Goal: Task Accomplishment & Management: Use online tool/utility

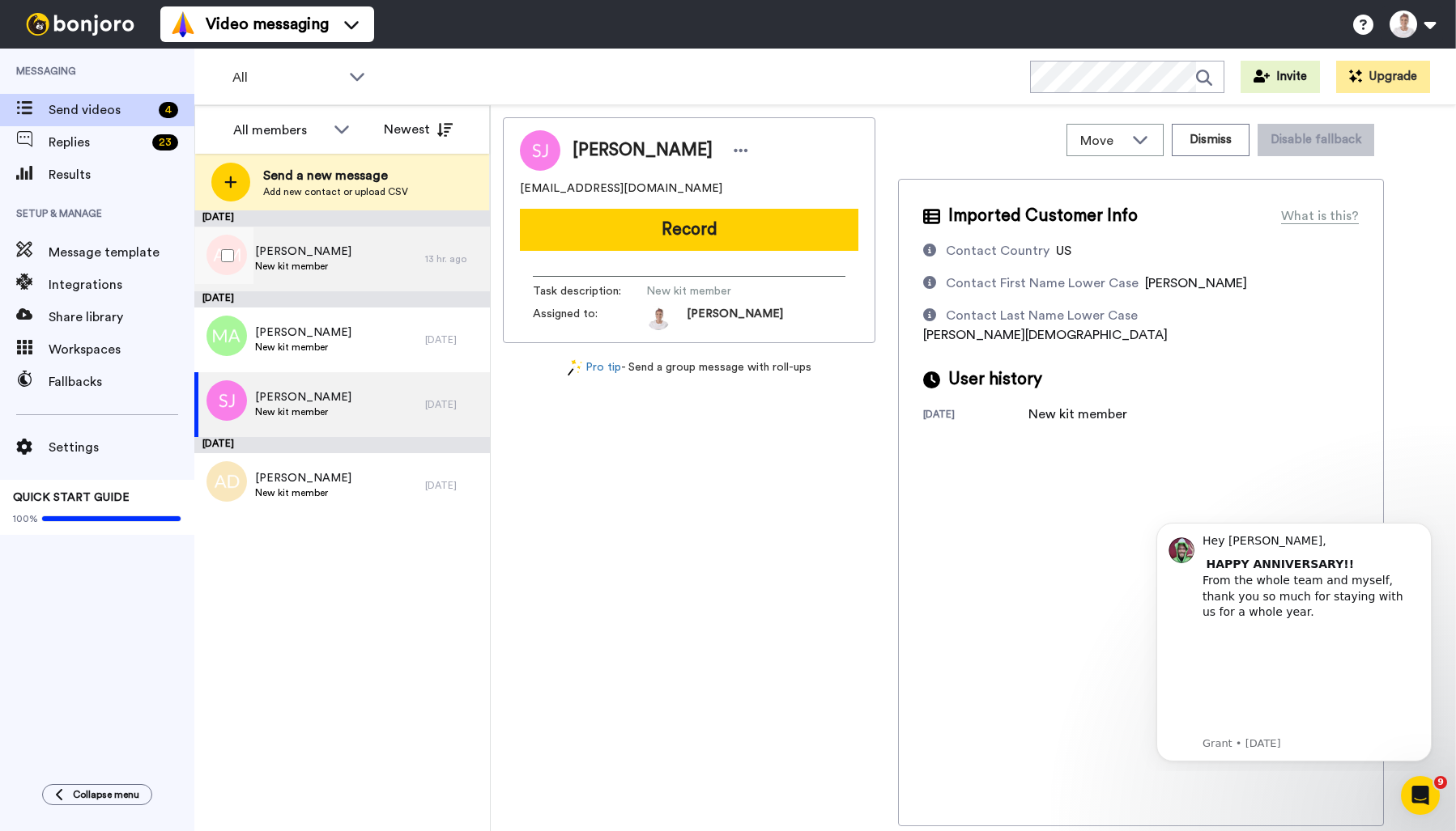
click at [296, 260] on span "New kit member" at bounding box center [303, 266] width 96 height 13
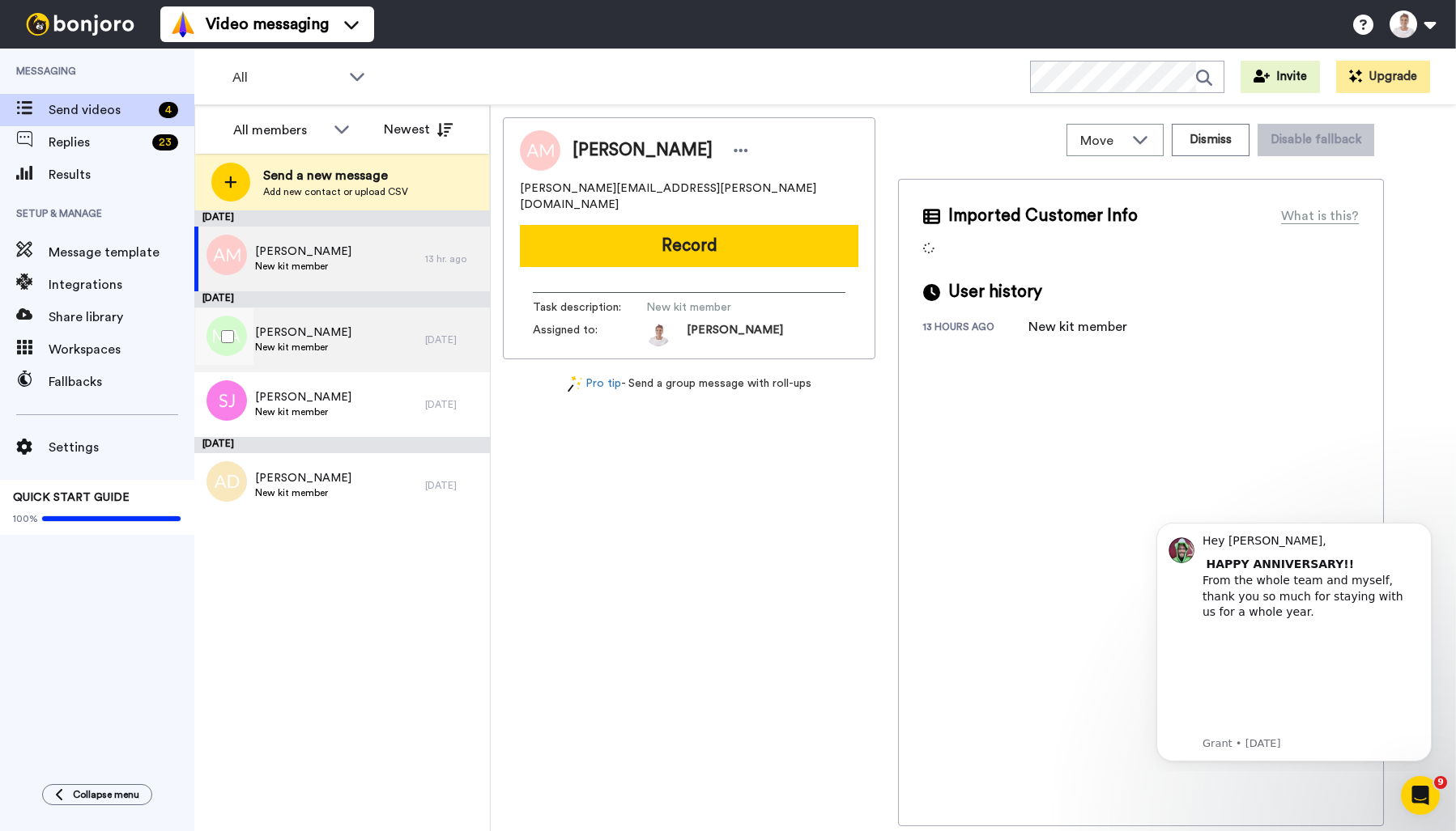
click at [303, 335] on span "[PERSON_NAME]" at bounding box center [303, 333] width 96 height 17
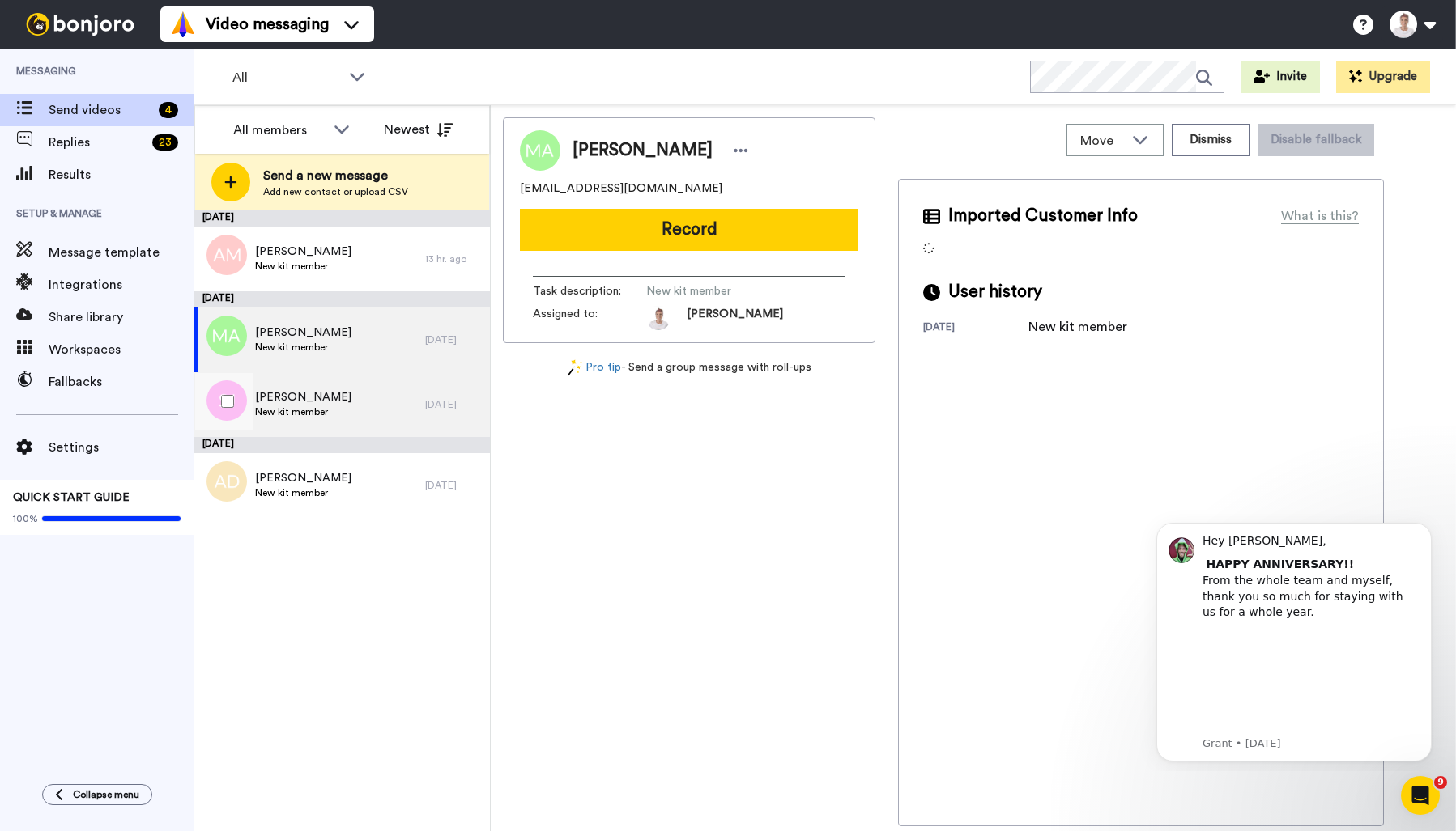
click at [310, 402] on span "[PERSON_NAME]" at bounding box center [303, 398] width 96 height 17
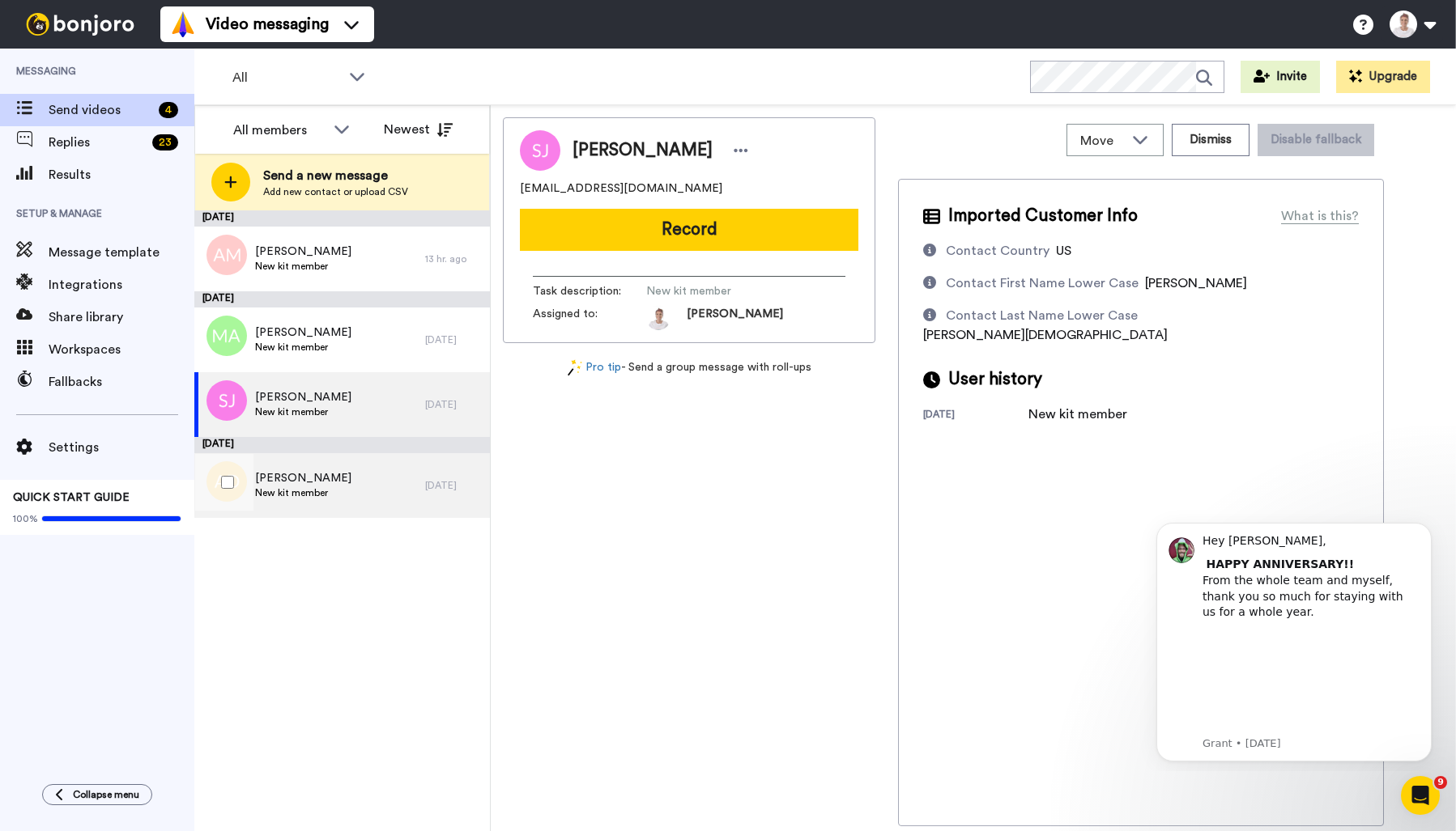
click at [339, 481] on div "Anita Dowdall New kit member" at bounding box center [310, 486] width 231 height 65
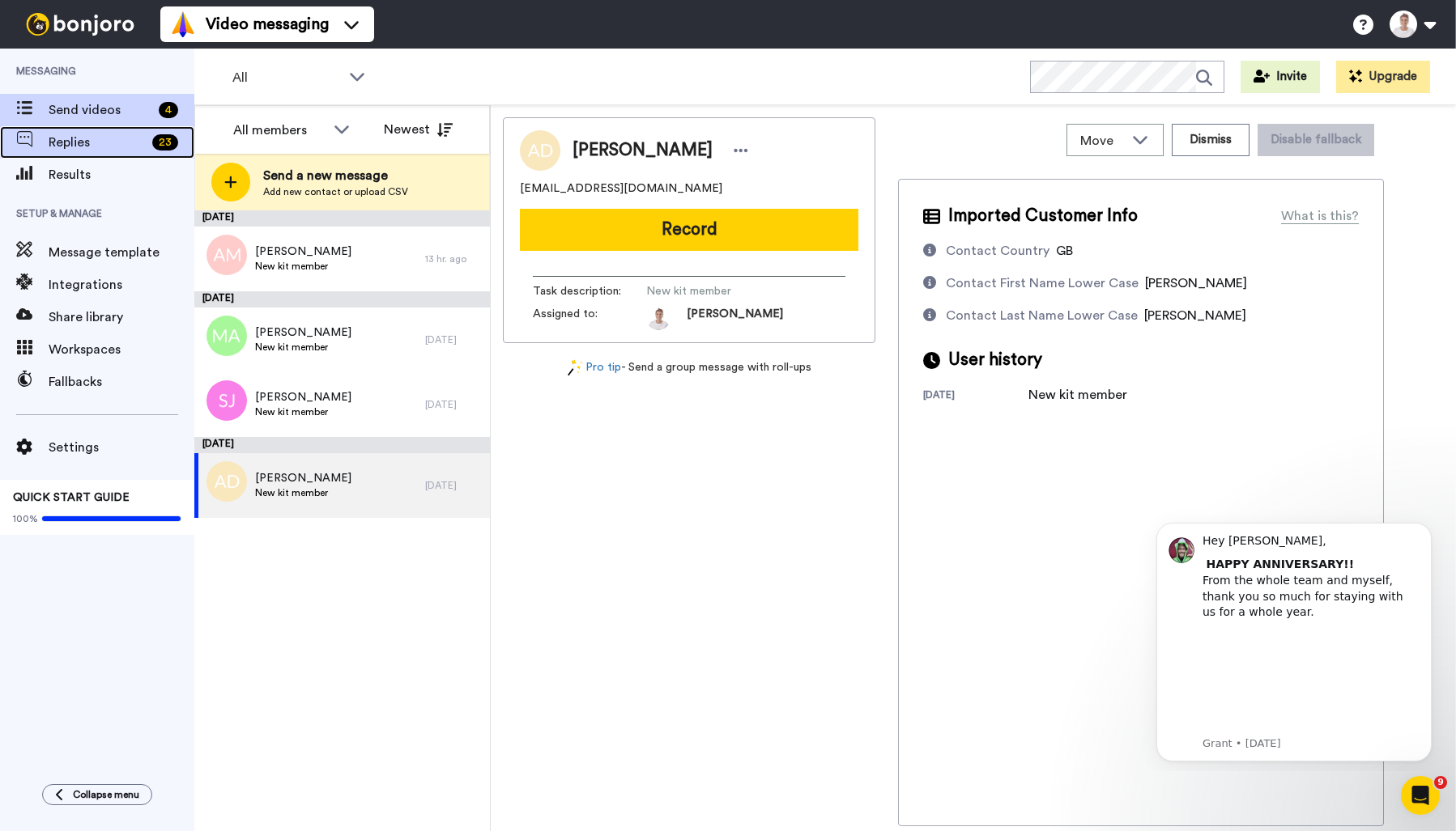
click at [120, 146] on span "Replies" at bounding box center [97, 142] width 97 height 19
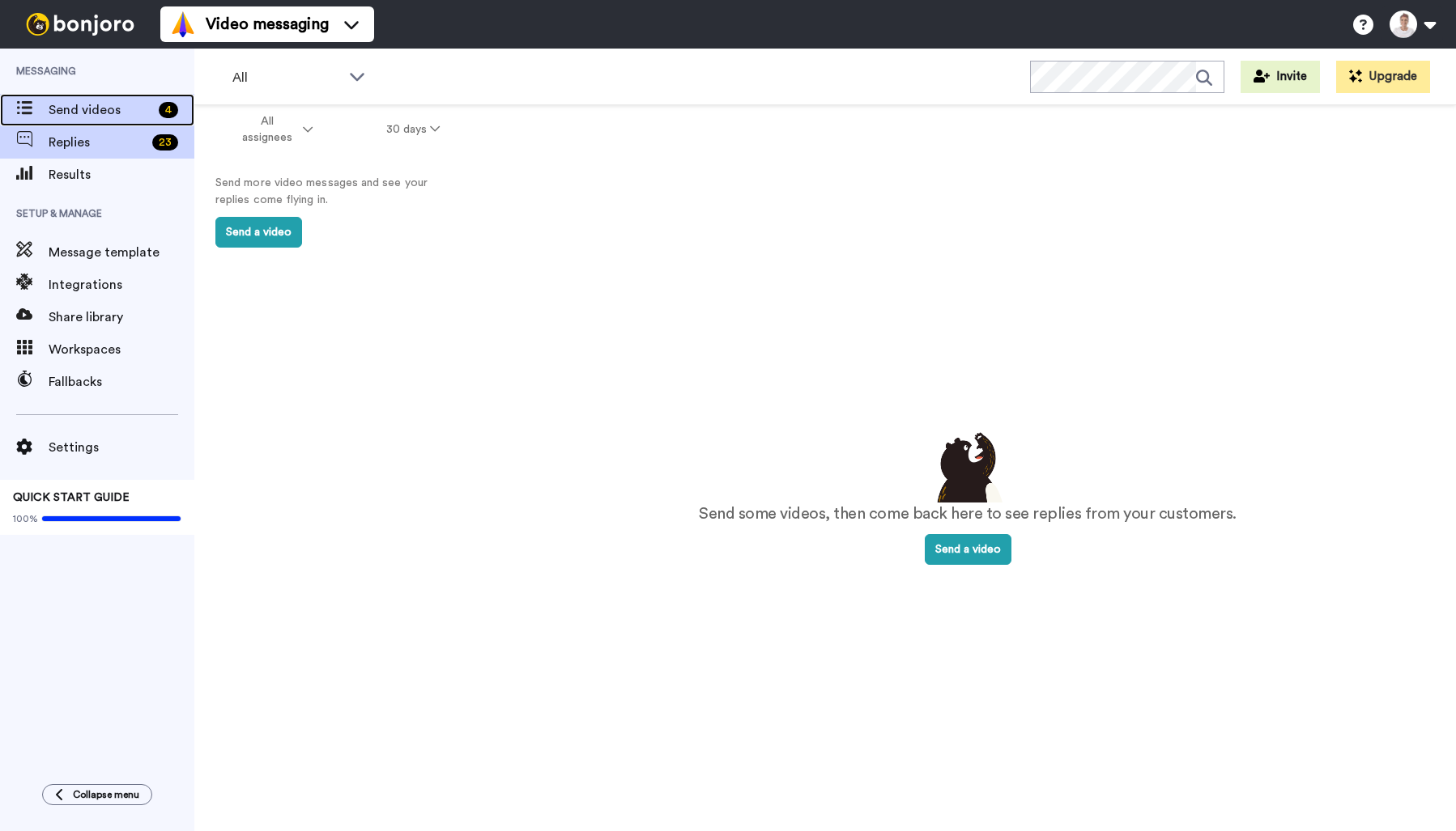
click at [131, 109] on span "Send videos" at bounding box center [100, 110] width 104 height 19
